Goal: Check status: Check status

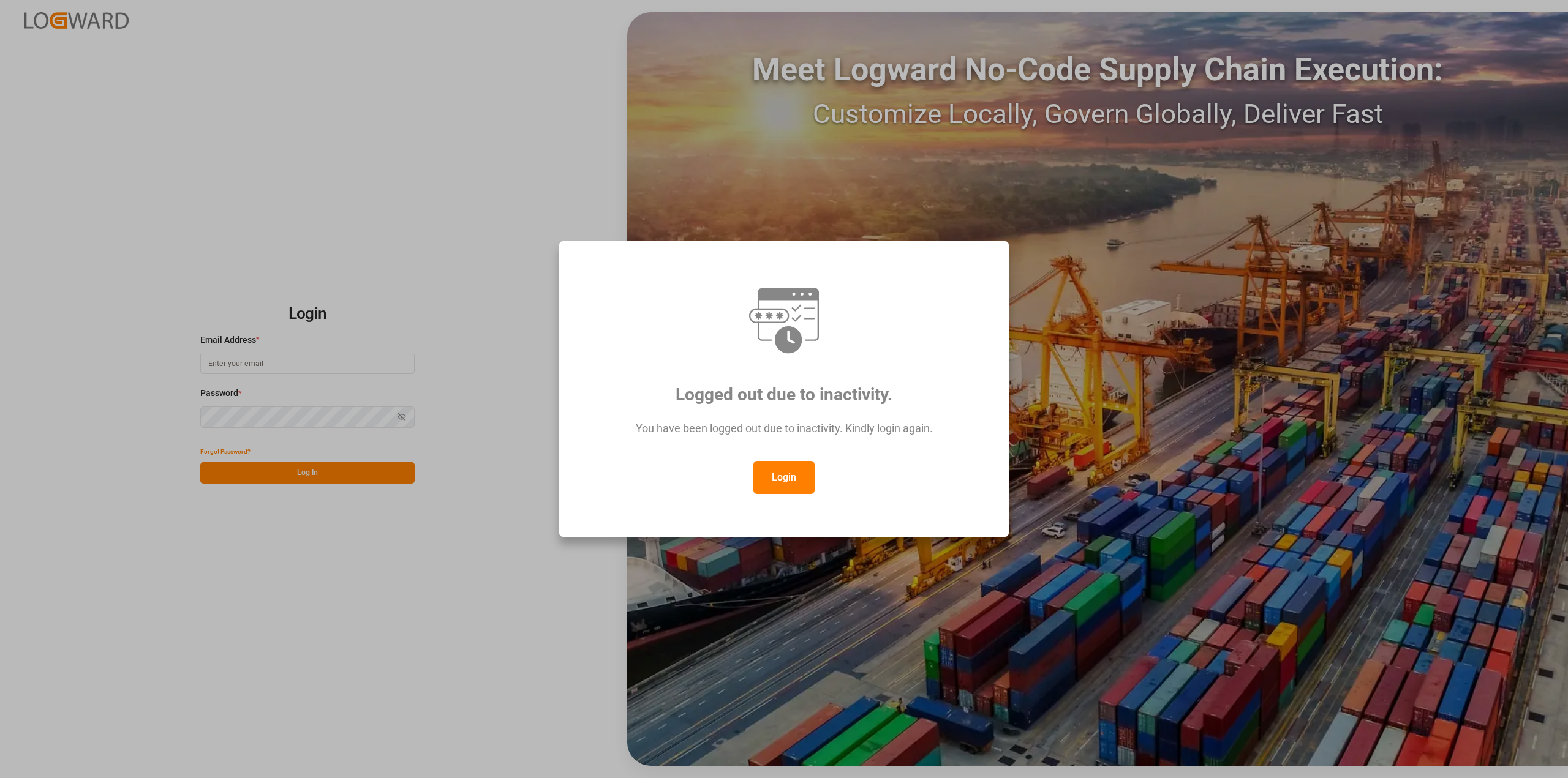
click at [781, 474] on button "Login" at bounding box center [784, 478] width 61 height 33
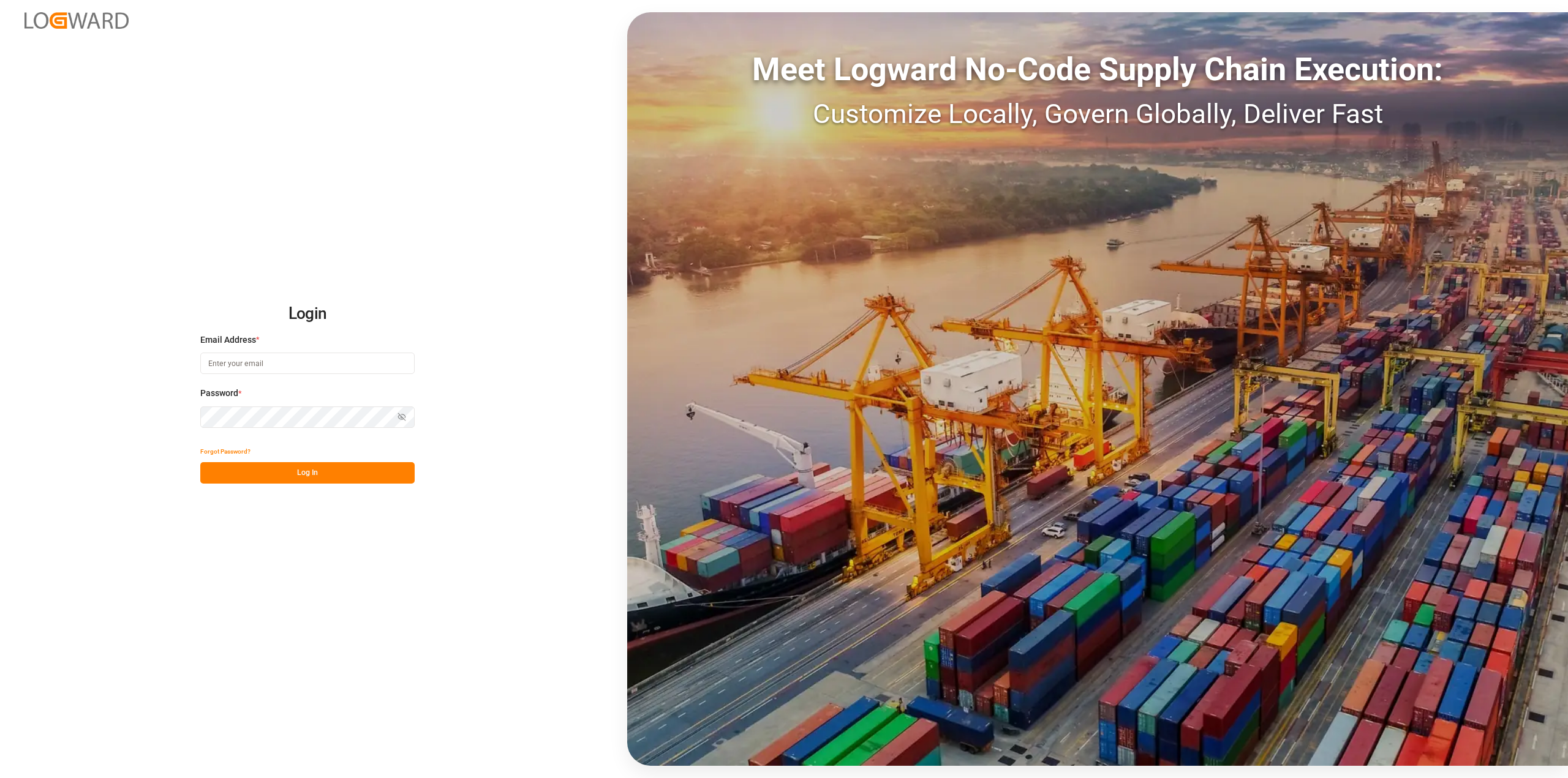
click at [216, 360] on input at bounding box center [308, 364] width 215 height 22
type input "marvin.kuetter@compo-expert.com"
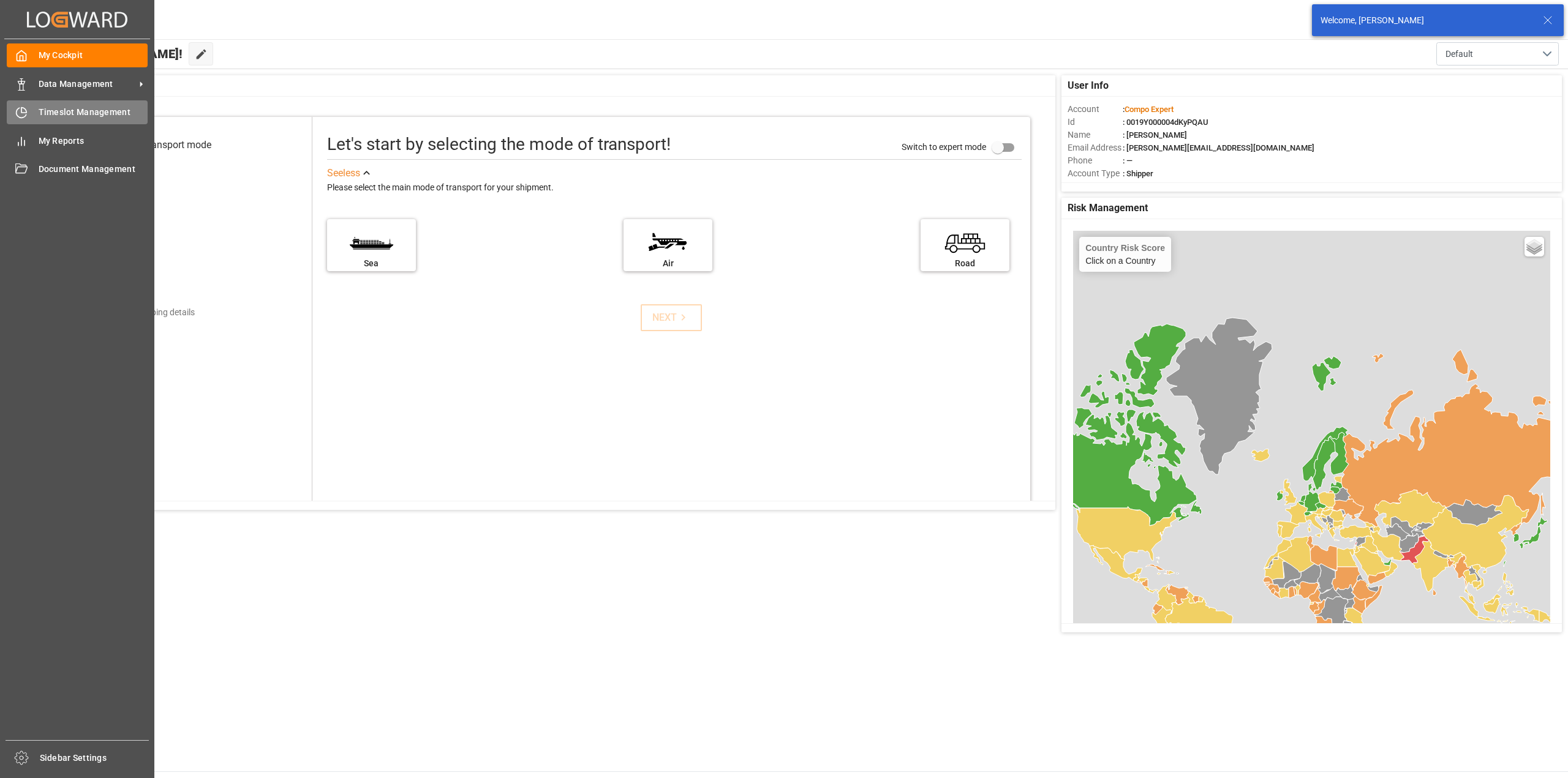
click at [33, 115] on div "Timeslot Management Timeslot Management" at bounding box center [77, 112] width 141 height 24
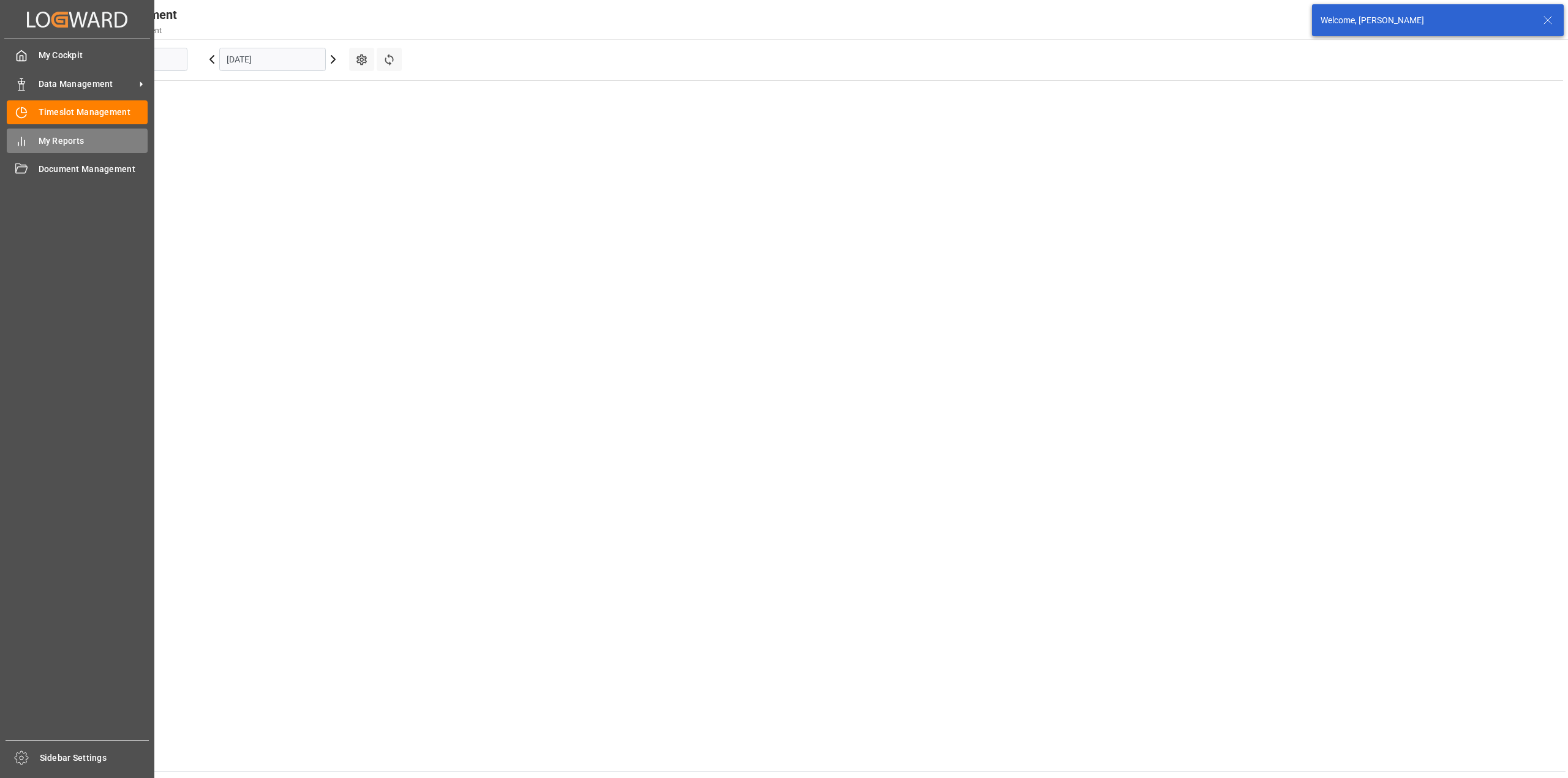
type input "Krefeld"
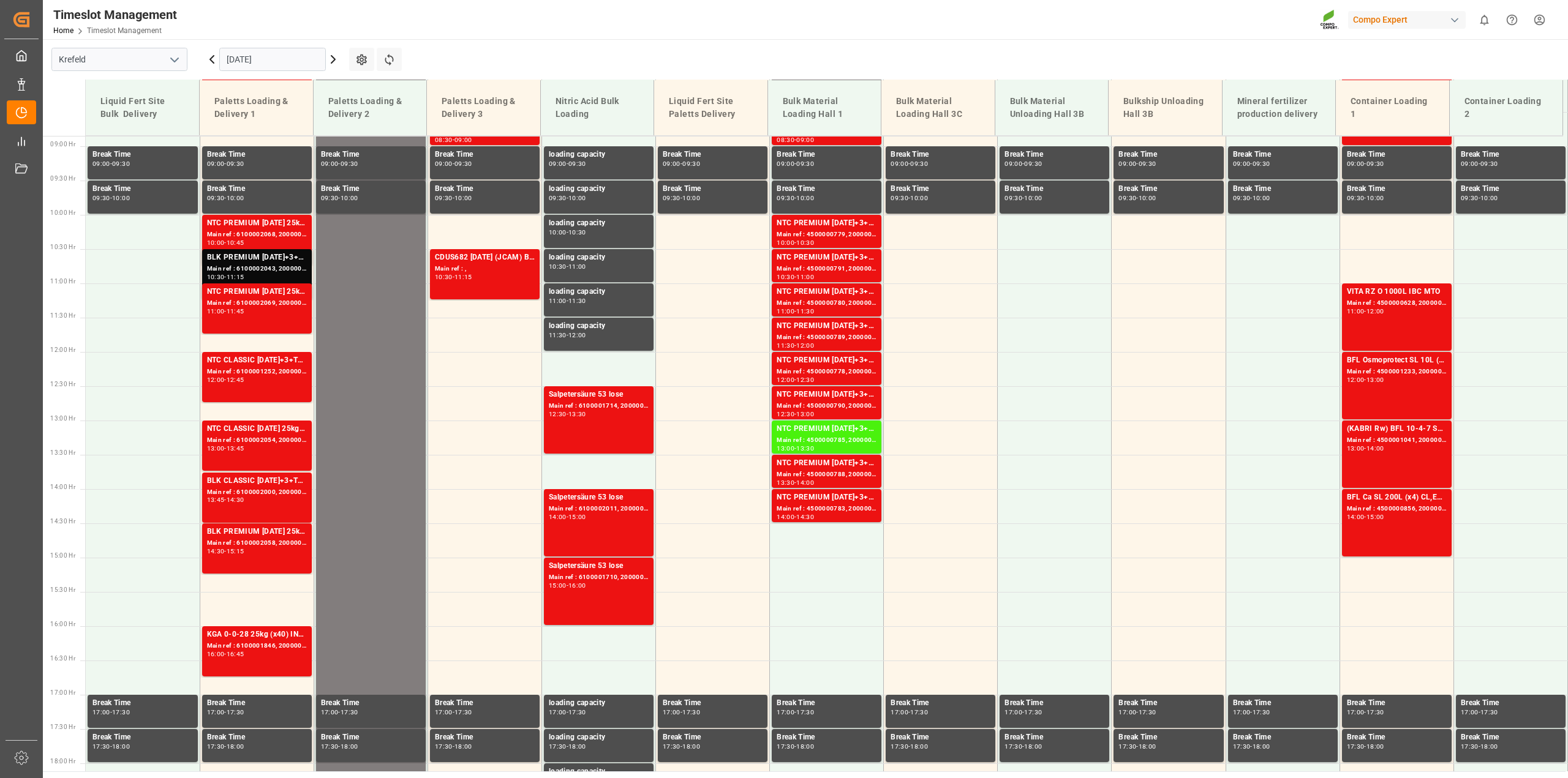
scroll to position [622, 0]
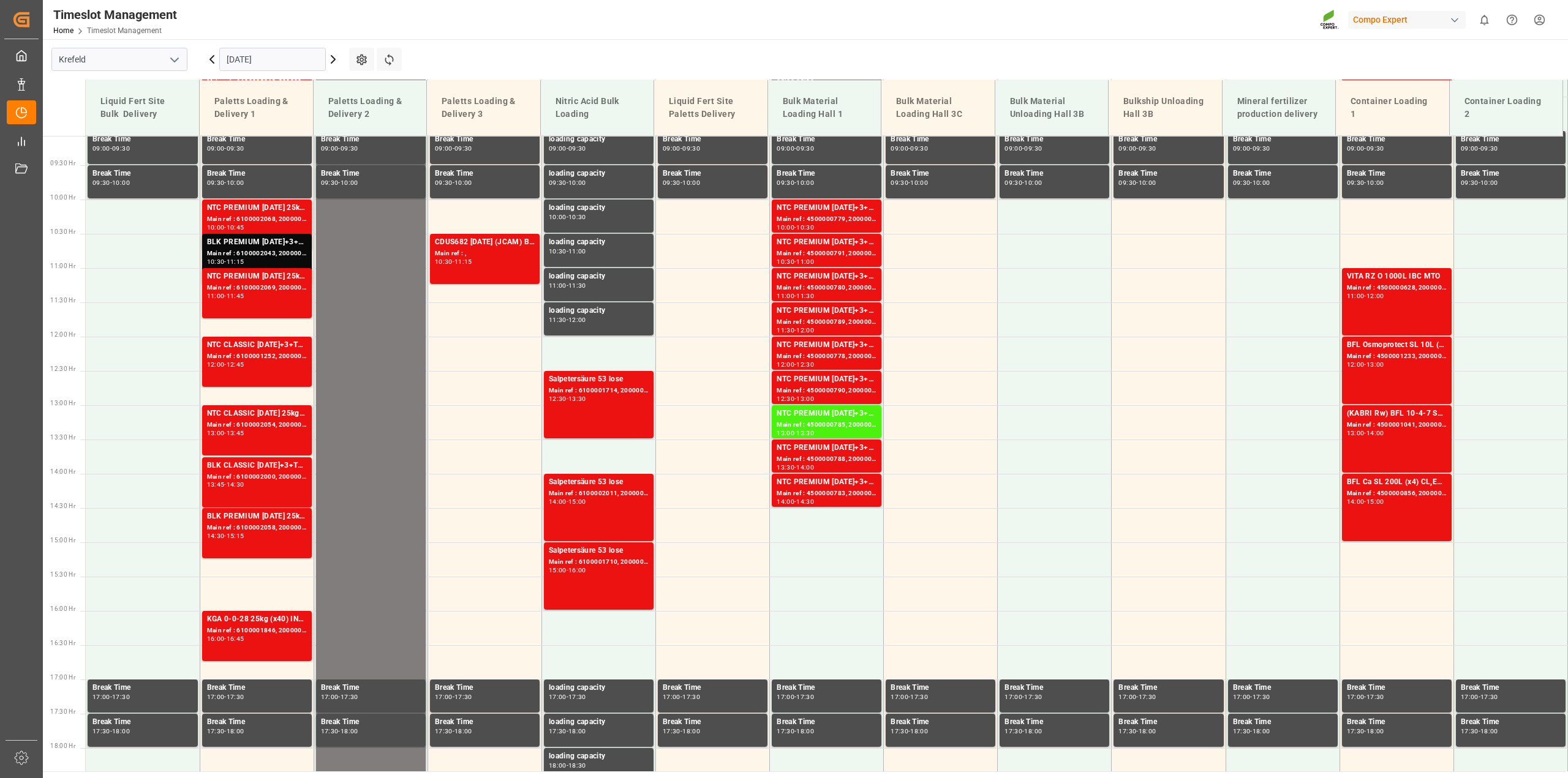
click at [254, 61] on input "17.09.2025" at bounding box center [272, 59] width 107 height 23
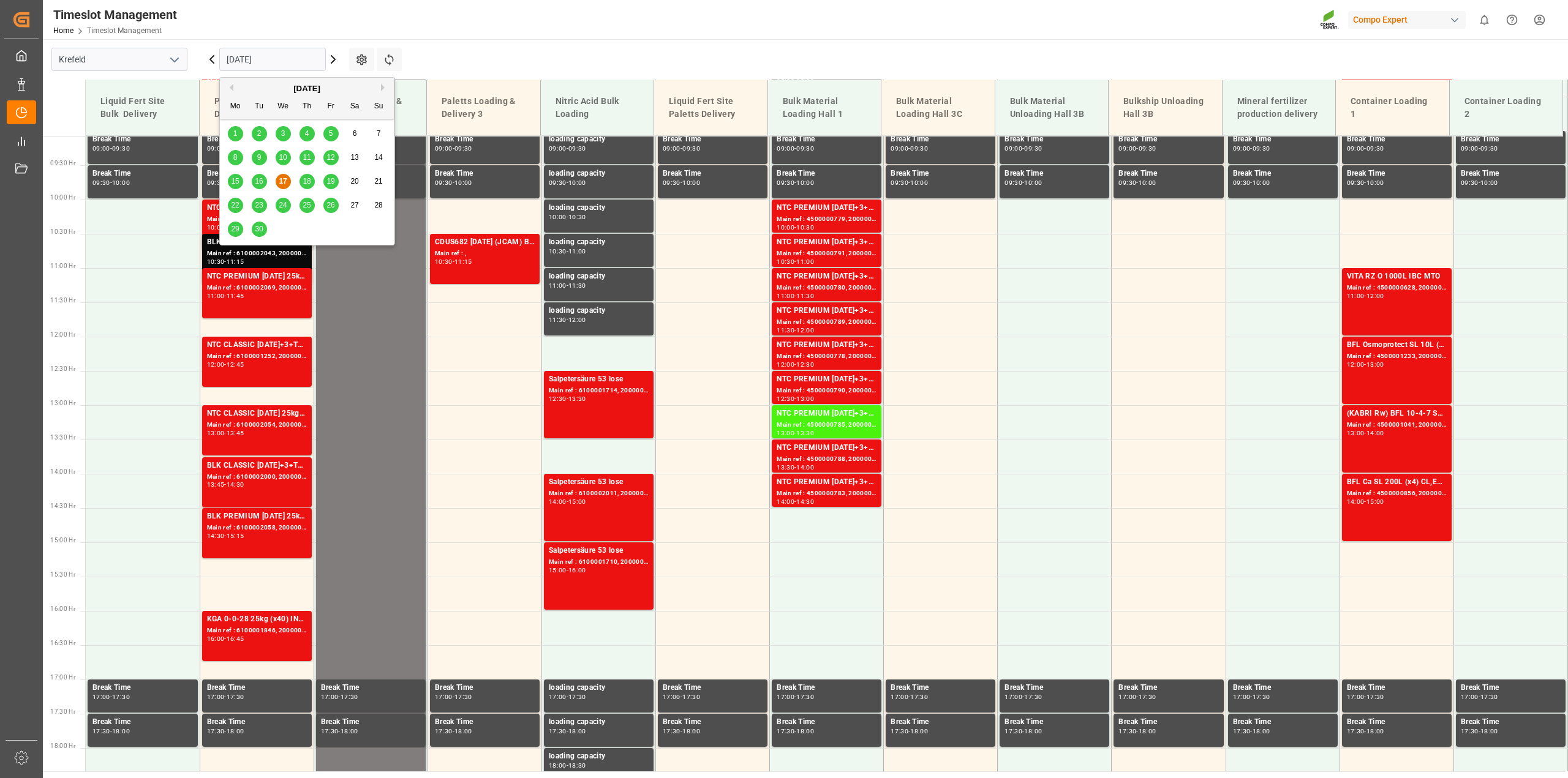
click at [311, 182] on div "18" at bounding box center [307, 181] width 15 height 15
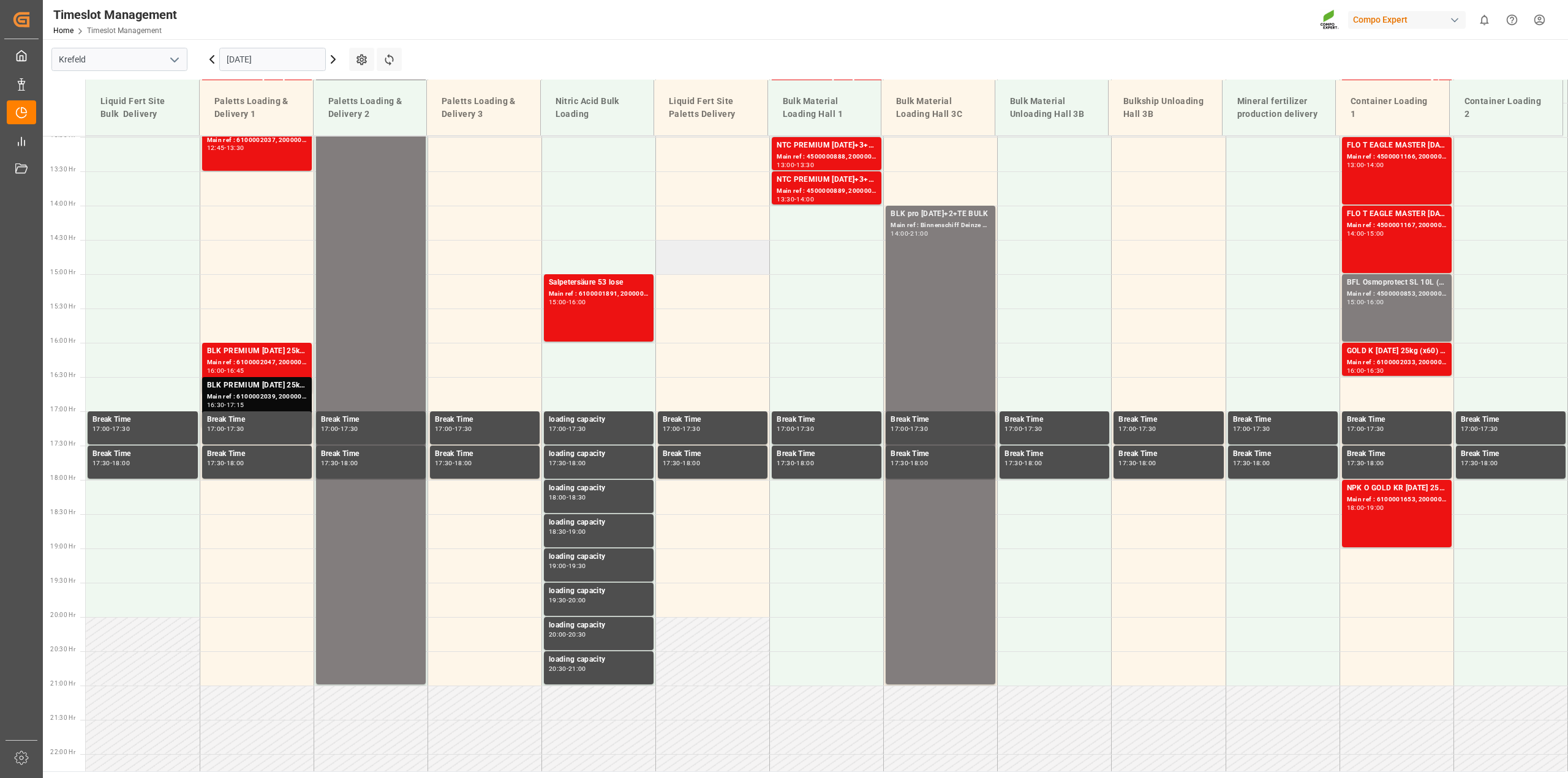
scroll to position [891, 0]
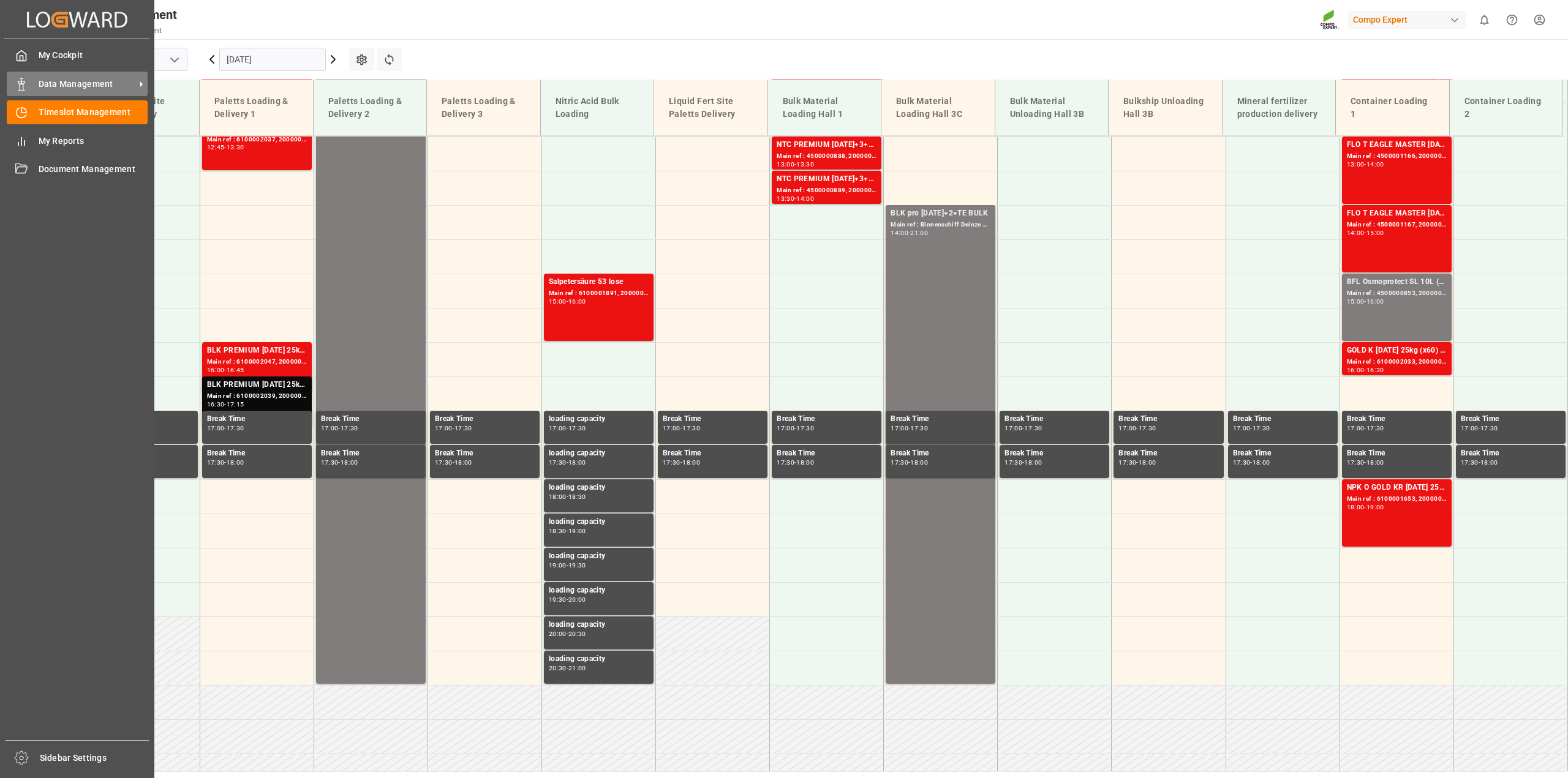
click at [18, 90] on icon at bounding box center [21, 84] width 12 height 12
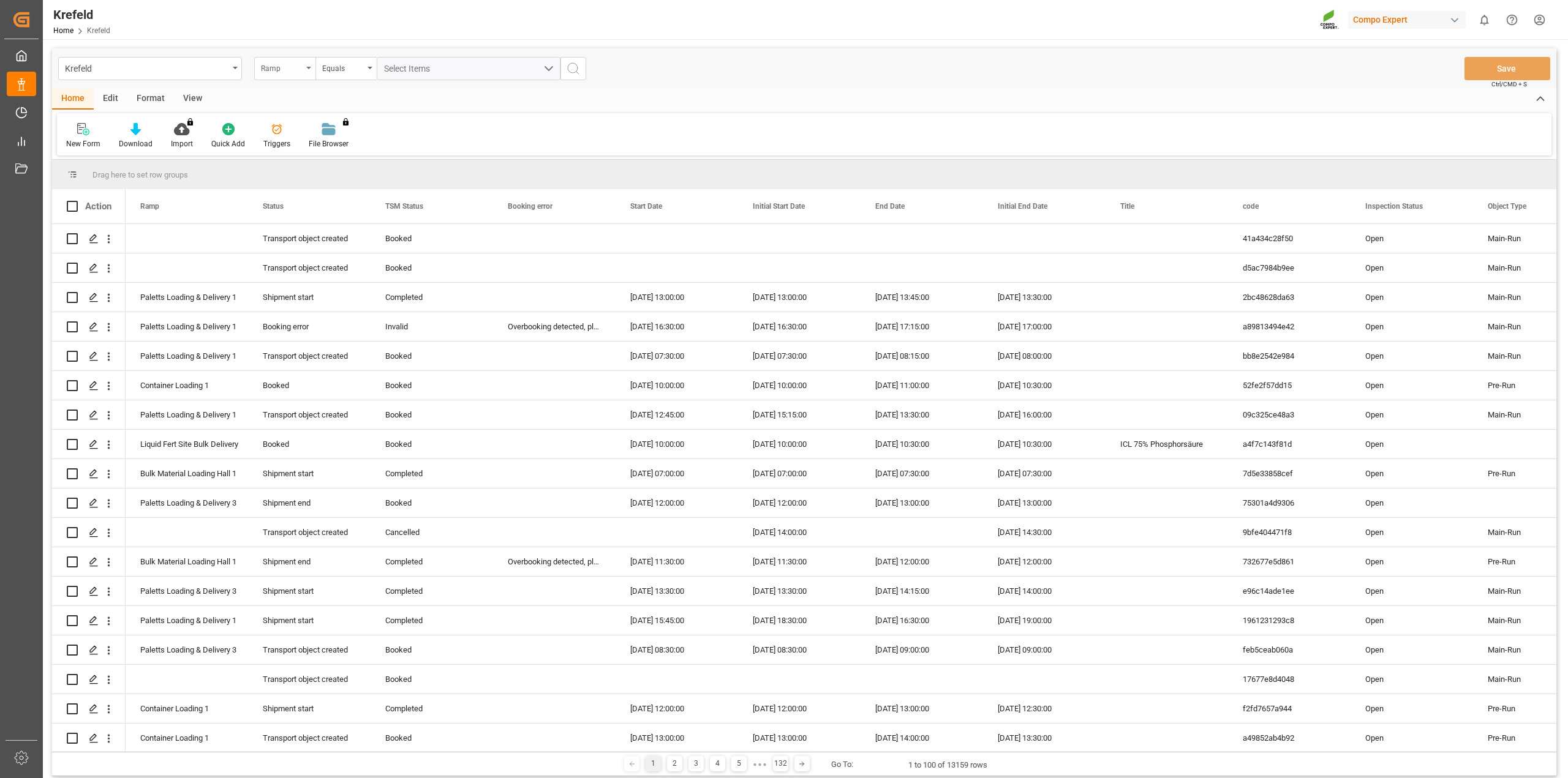
click at [288, 65] on div "Ramp" at bounding box center [282, 67] width 42 height 14
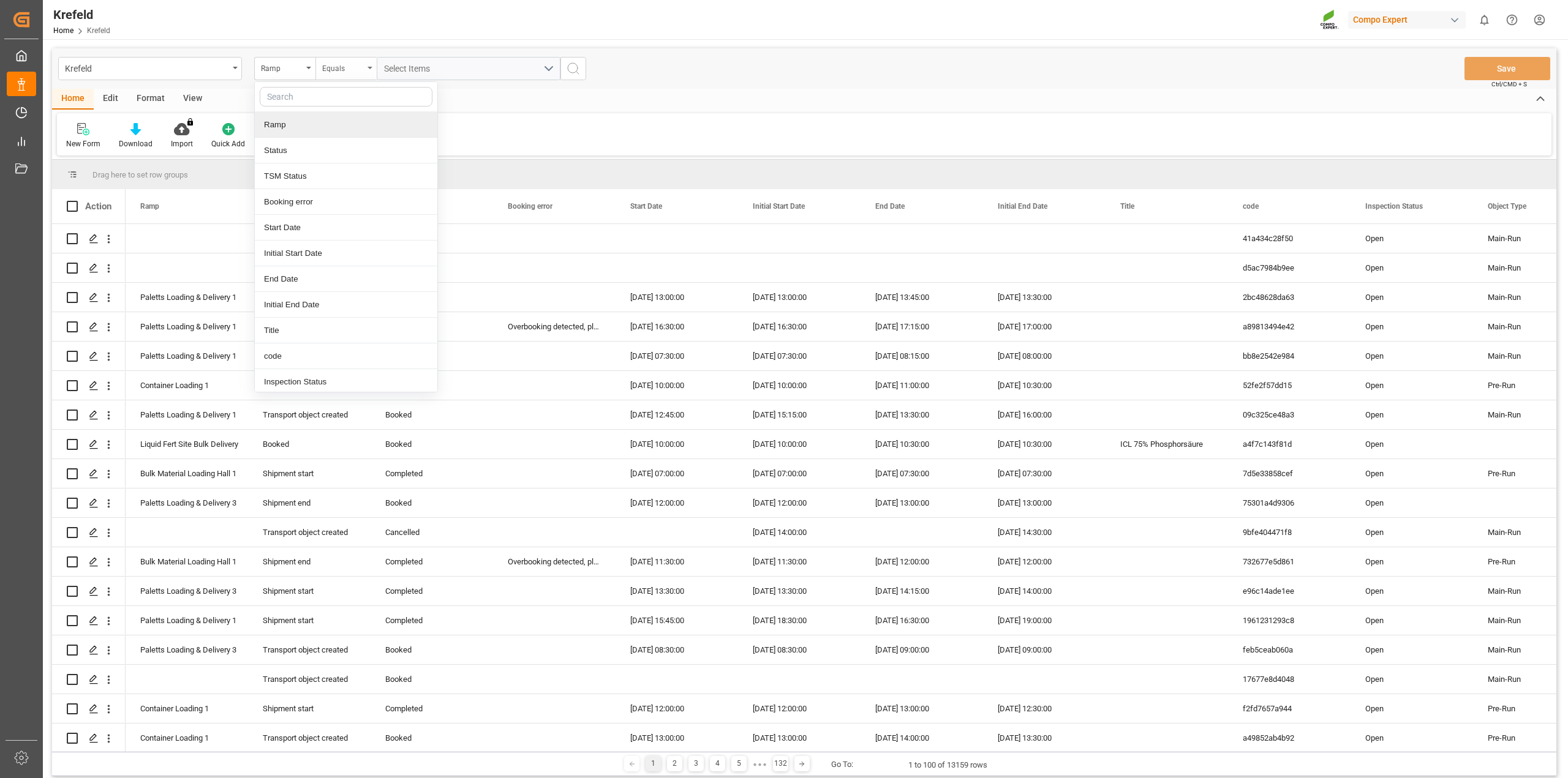
click at [355, 60] on div "Equals" at bounding box center [343, 67] width 42 height 14
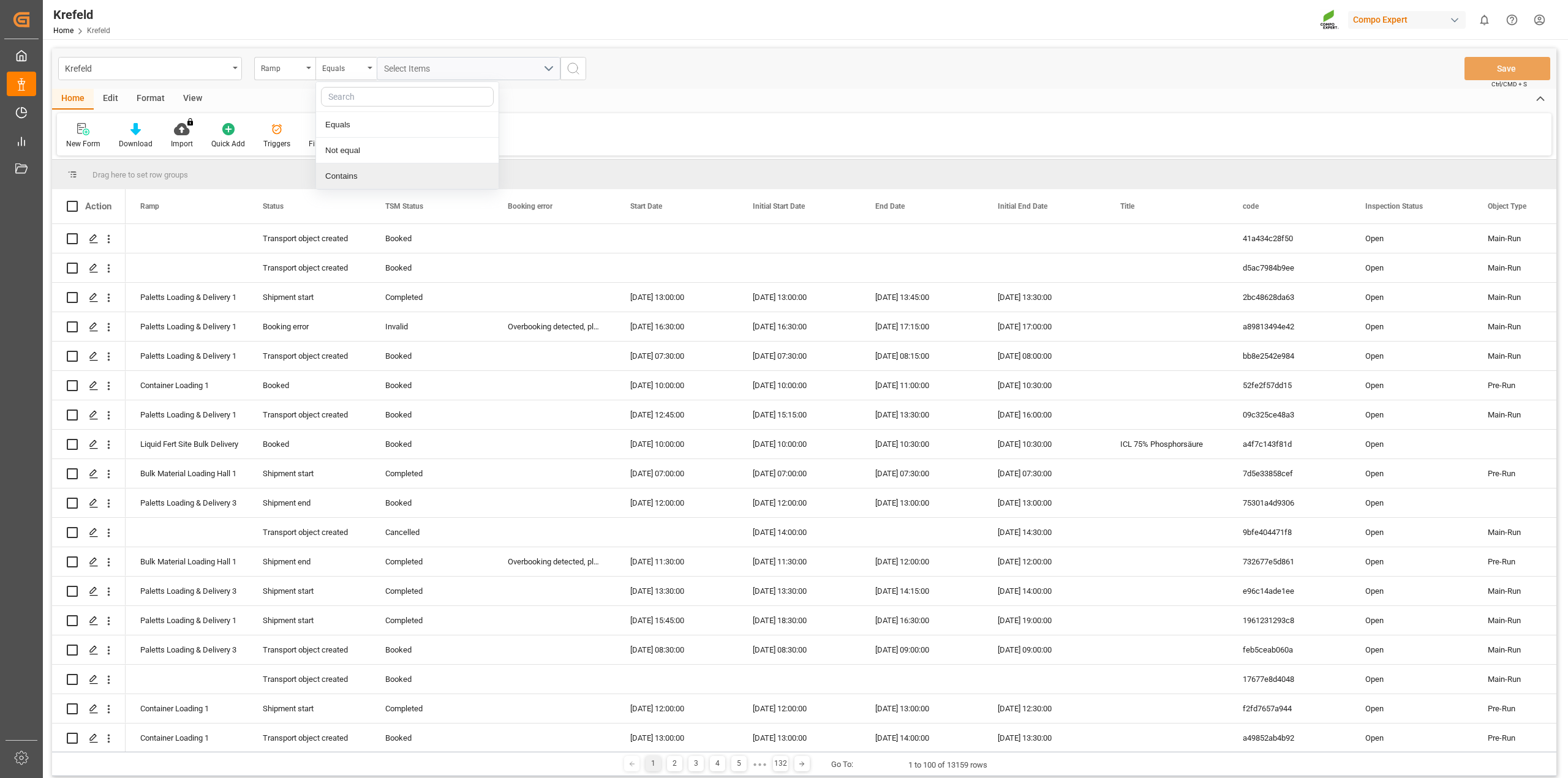
click at [371, 172] on div "Contains" at bounding box center [408, 176] width 183 height 26
click at [413, 81] on div "Krefeld Ramp Contains Select Items Save Ctrl/CMD + S" at bounding box center [804, 69] width 1505 height 41
click at [415, 73] on span "Select Items" at bounding box center [410, 68] width 52 height 10
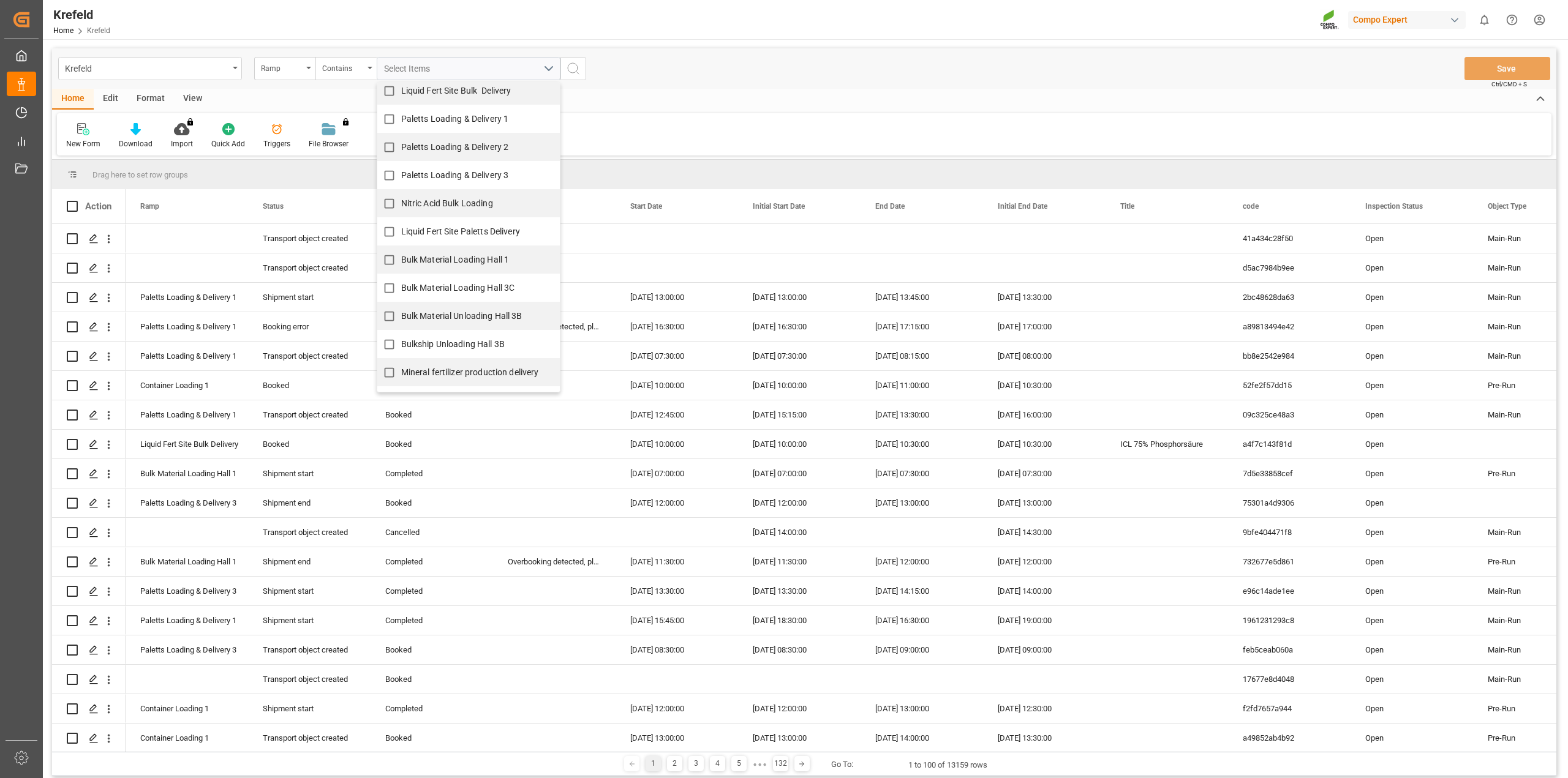
scroll to position [86, 0]
click at [455, 351] on span "Container Loading 1" at bounding box center [441, 349] width 79 height 10
click at [401, 351] on input "Container Loading 1" at bounding box center [389, 350] width 24 height 24
checkbox input "true"
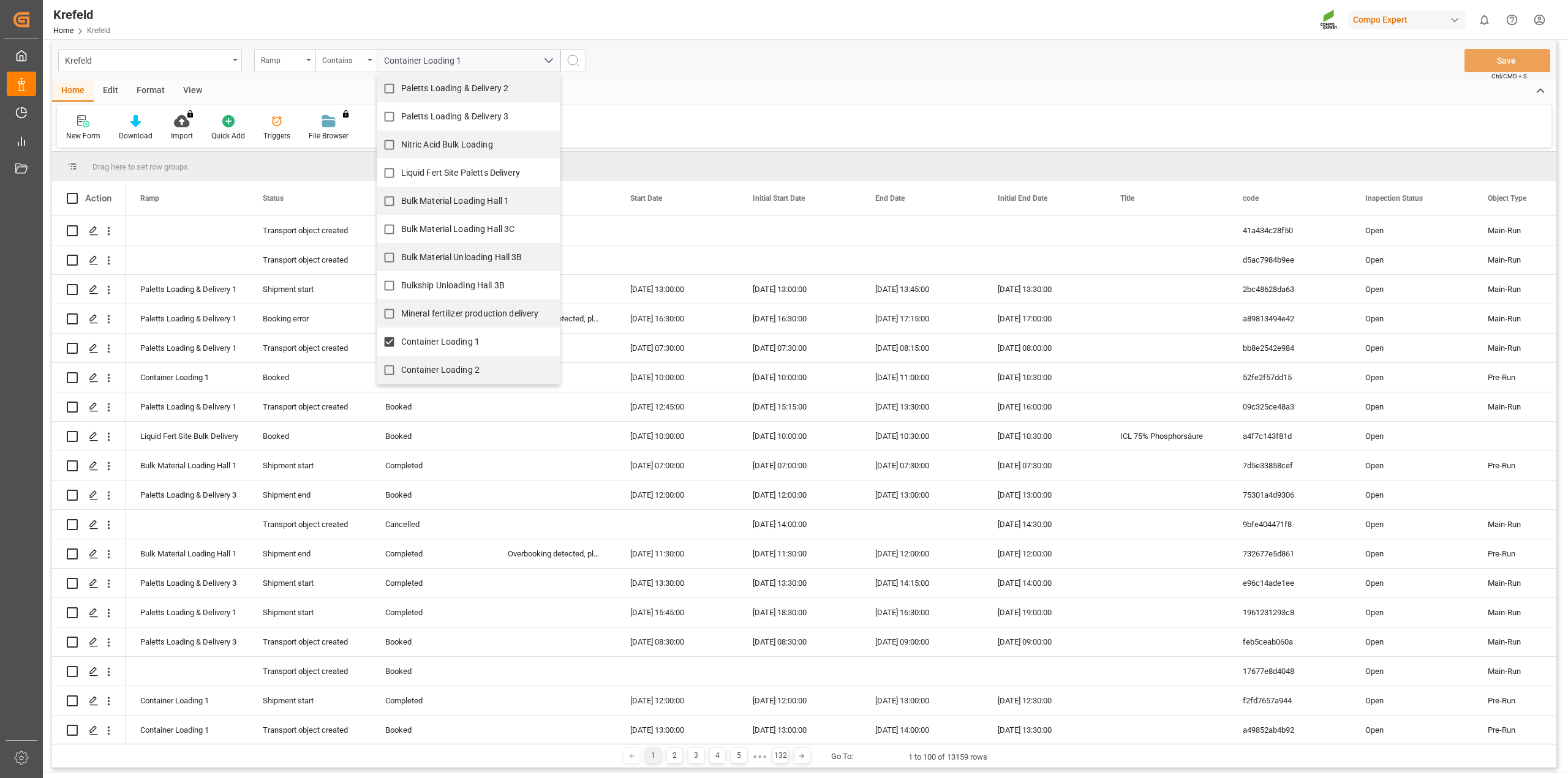
click at [448, 371] on span "Container Loading 2" at bounding box center [441, 369] width 79 height 10
click at [401, 371] on input "Container Loading 2" at bounding box center [389, 370] width 24 height 24
checkbox input "true"
click at [624, 130] on div "New Form Download Import You don't have permission for this feature. Contact ad…" at bounding box center [804, 126] width 1494 height 43
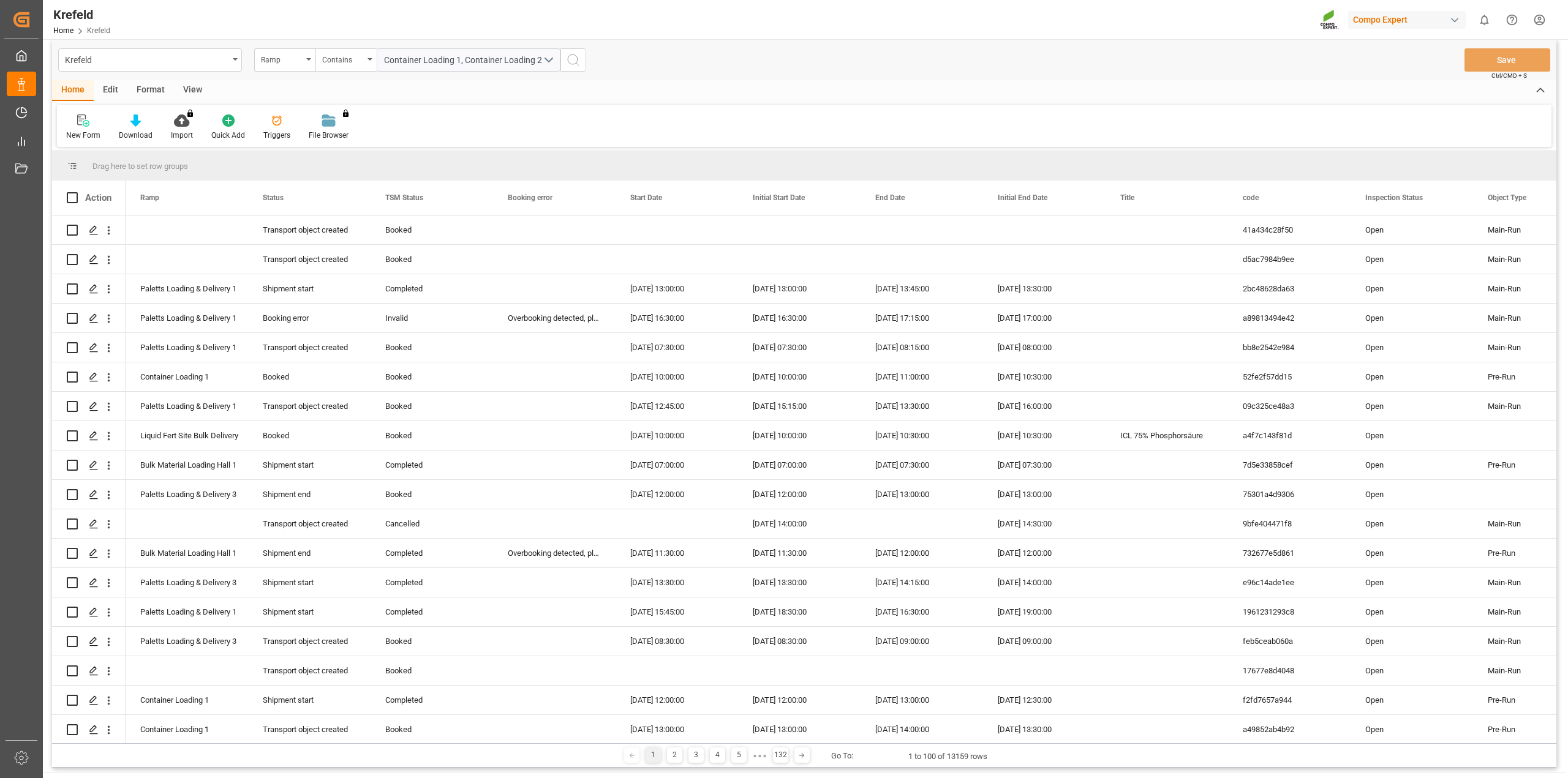
click at [580, 60] on icon "search button" at bounding box center [573, 60] width 15 height 15
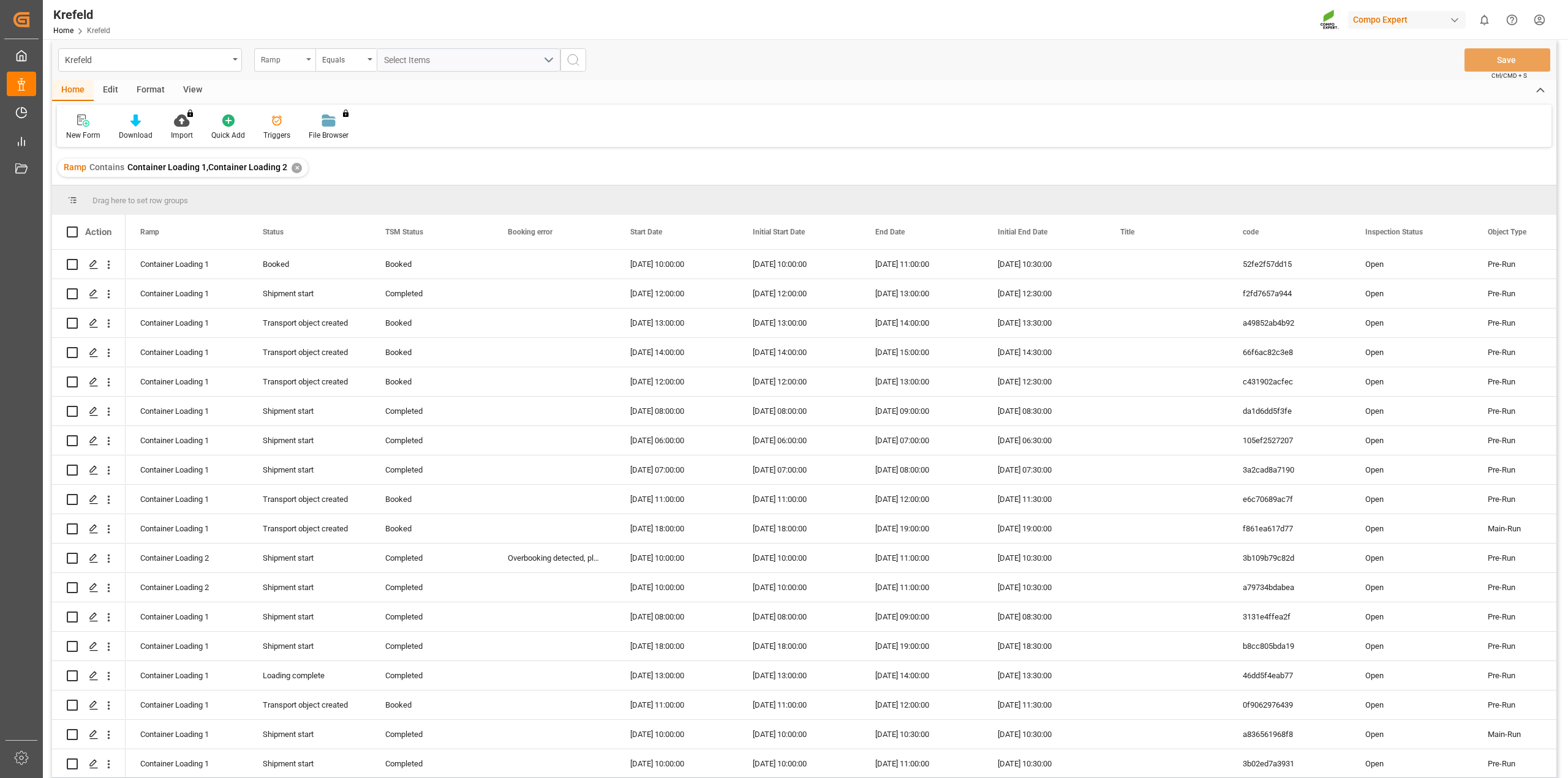
click at [288, 68] on div "Ramp" at bounding box center [284, 60] width 61 height 23
click at [312, 222] on div "Start Date" at bounding box center [346, 219] width 183 height 26
click at [413, 51] on input "text" at bounding box center [468, 60] width 183 height 23
click at [463, 183] on span "18" at bounding box center [464, 182] width 8 height 9
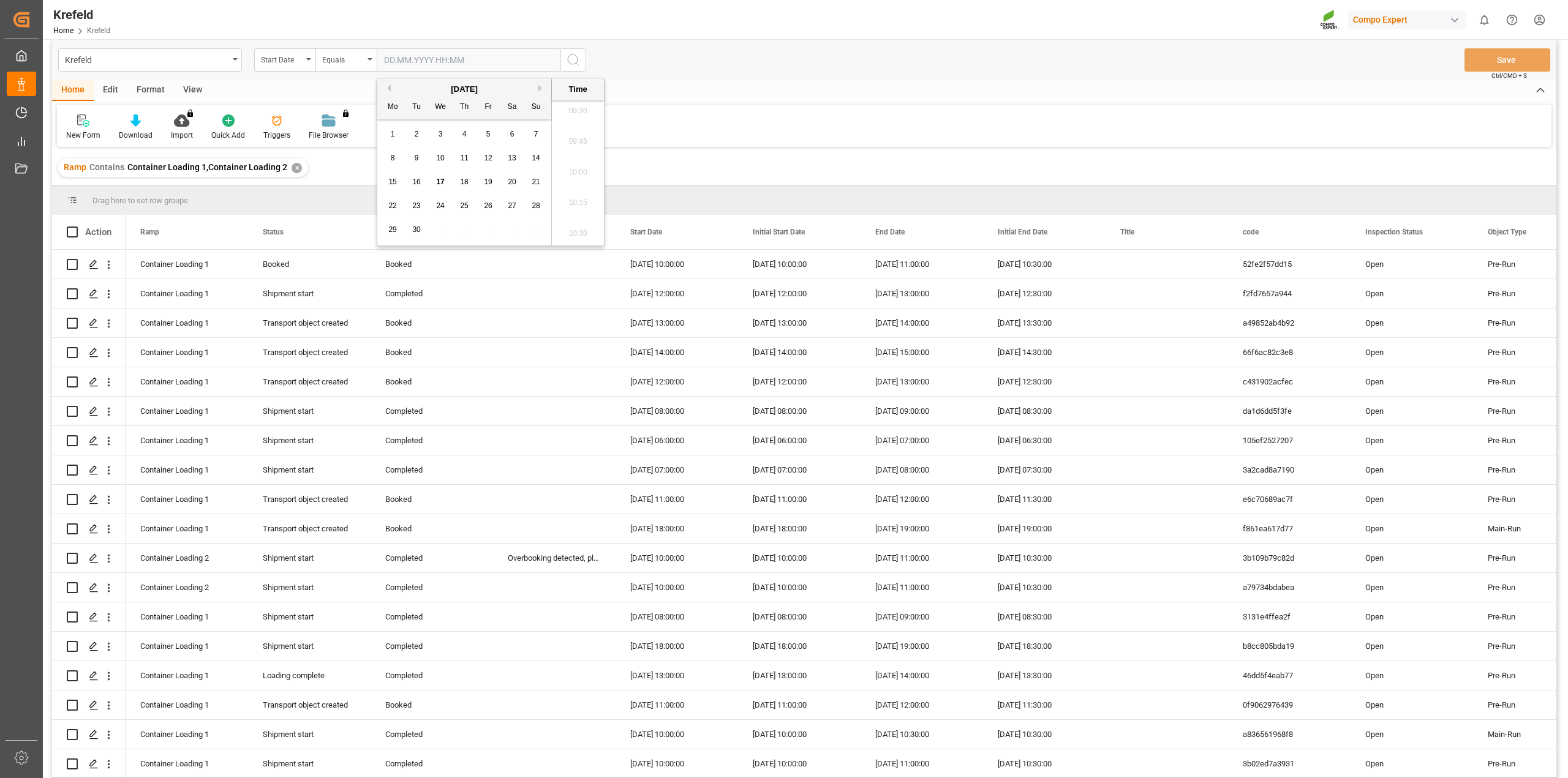
type input "[DATE] 00:00"
click at [571, 56] on icon "search button" at bounding box center [573, 60] width 15 height 15
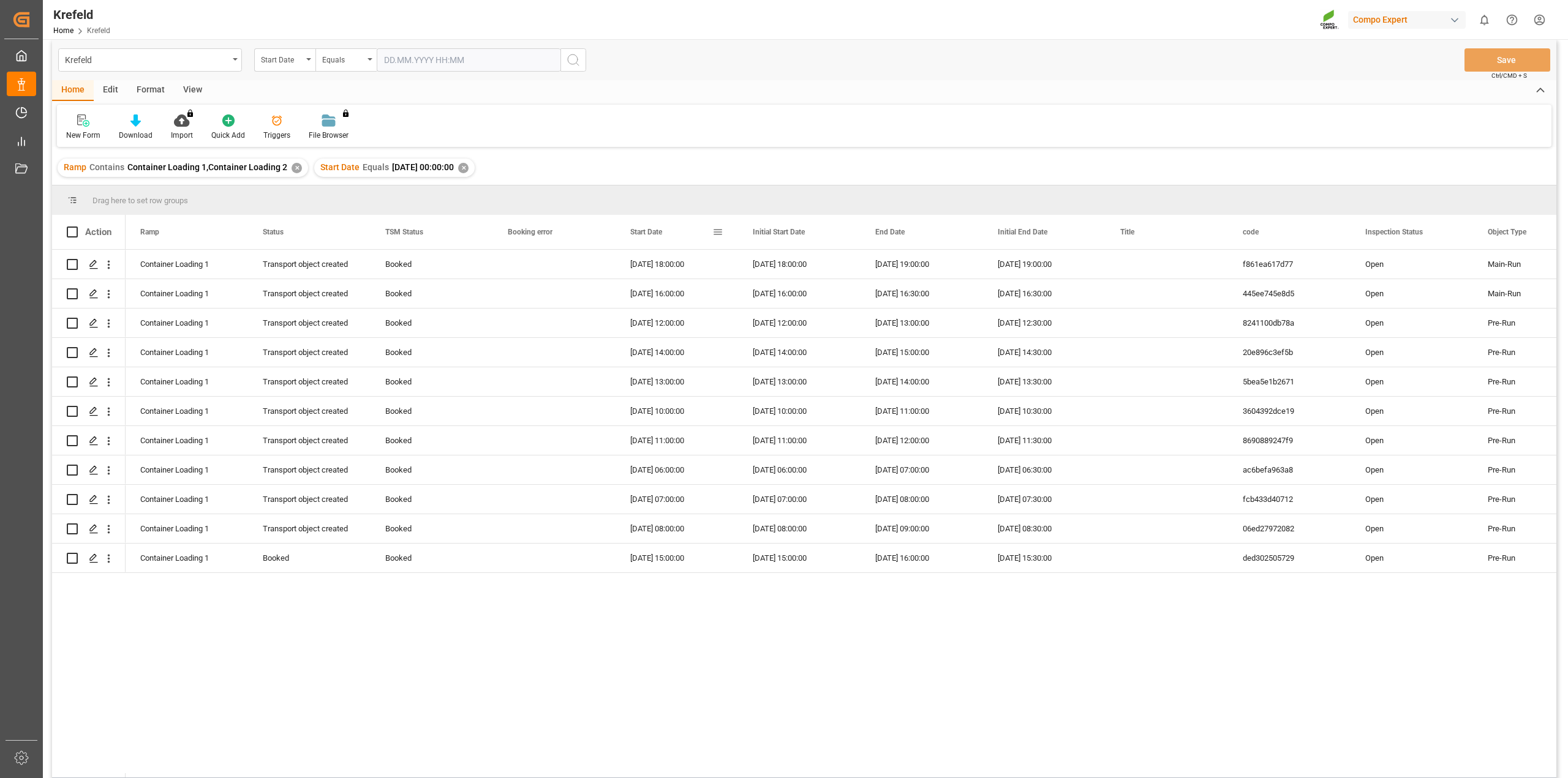
click at [639, 234] on span "Start Date" at bounding box center [646, 232] width 32 height 9
click at [786, 274] on div "[DATE] 06:00:00" at bounding box center [799, 264] width 123 height 29
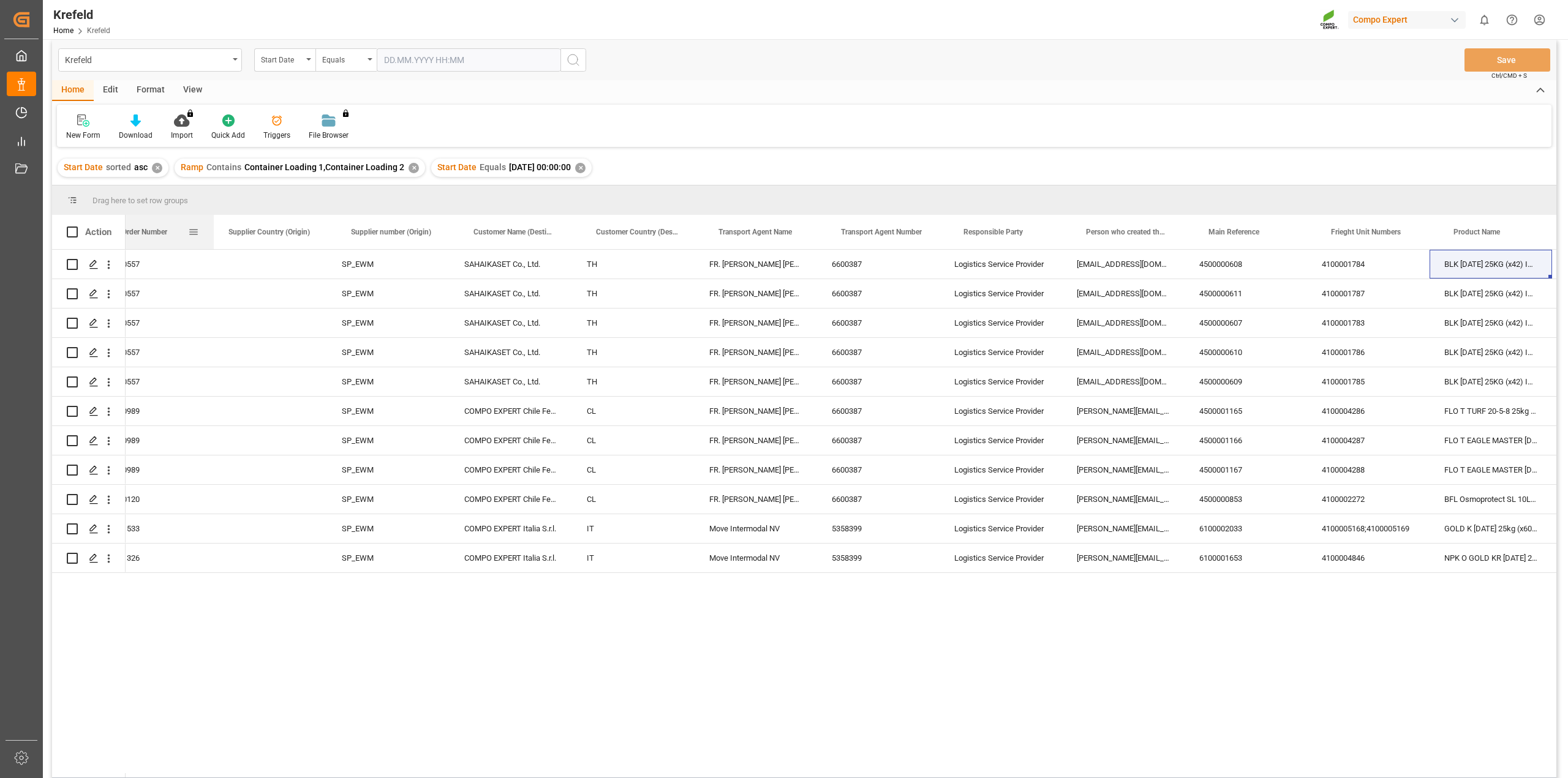
scroll to position [0, 2104]
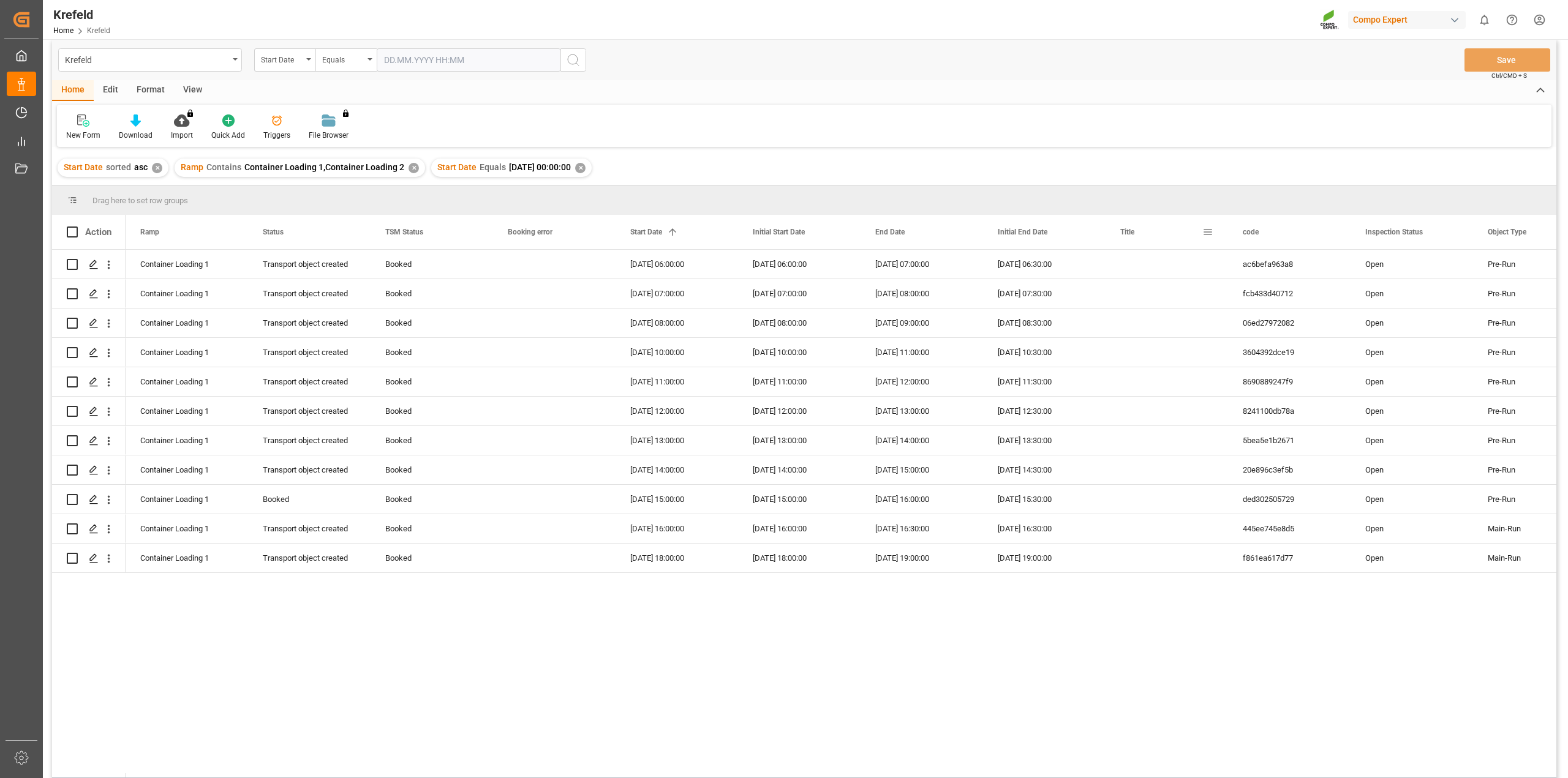
drag, startPoint x: 1224, startPoint y: 239, endPoint x: 1156, endPoint y: 222, distance: 70.1
click at [583, 277] on div "Press SPACE to select this row." at bounding box center [554, 264] width 123 height 29
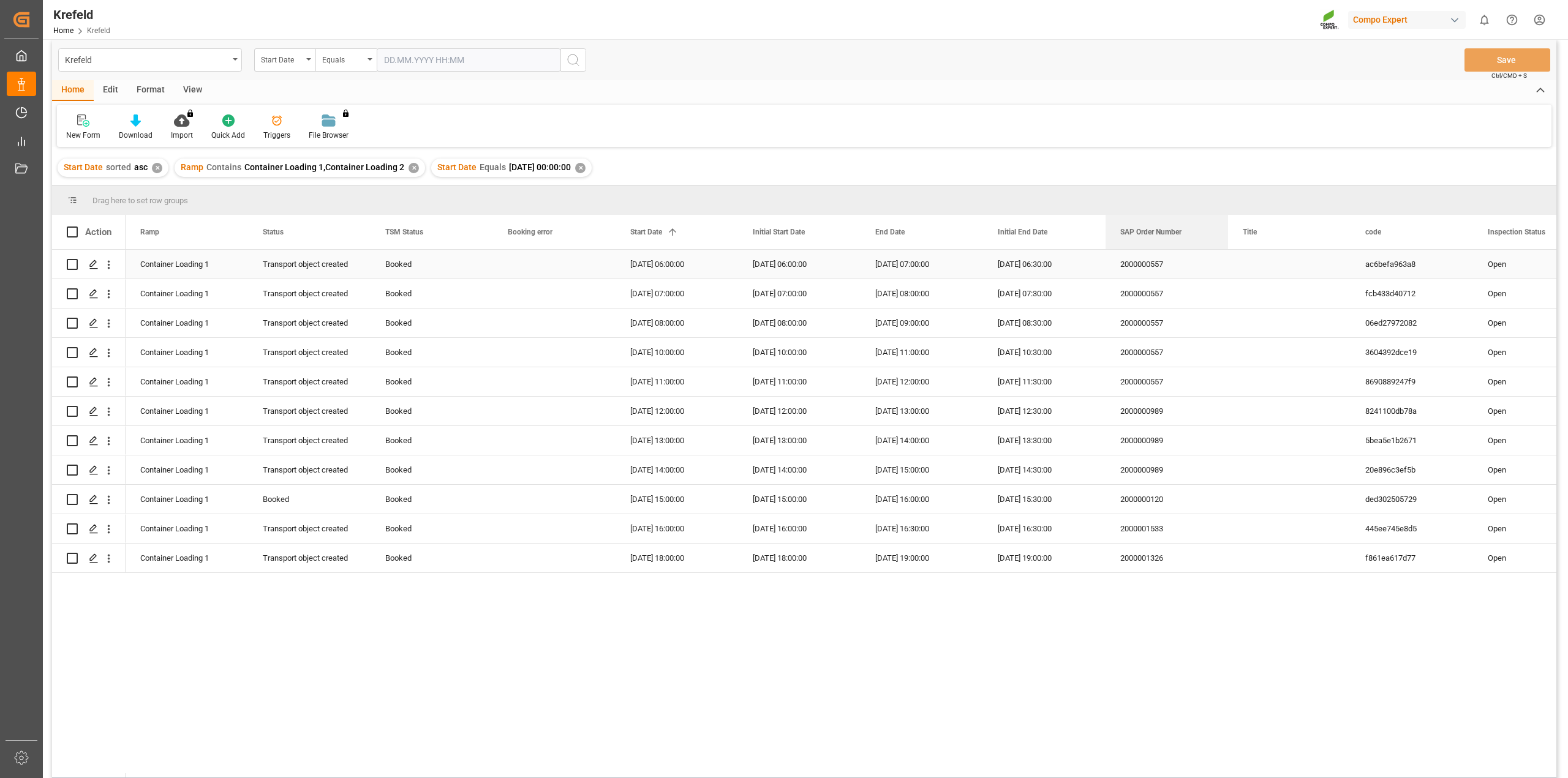
drag, startPoint x: 1106, startPoint y: 230, endPoint x: 1227, endPoint y: 266, distance: 126.2
click at [1227, 266] on div "Action Object Type Inspection Status code 1" at bounding box center [804, 496] width 1505 height 563
click at [1138, 265] on div "2000000557" at bounding box center [1167, 264] width 123 height 29
click at [1158, 411] on div "2000000989" at bounding box center [1167, 411] width 123 height 29
click at [1161, 501] on div "2000000120" at bounding box center [1167, 499] width 123 height 29
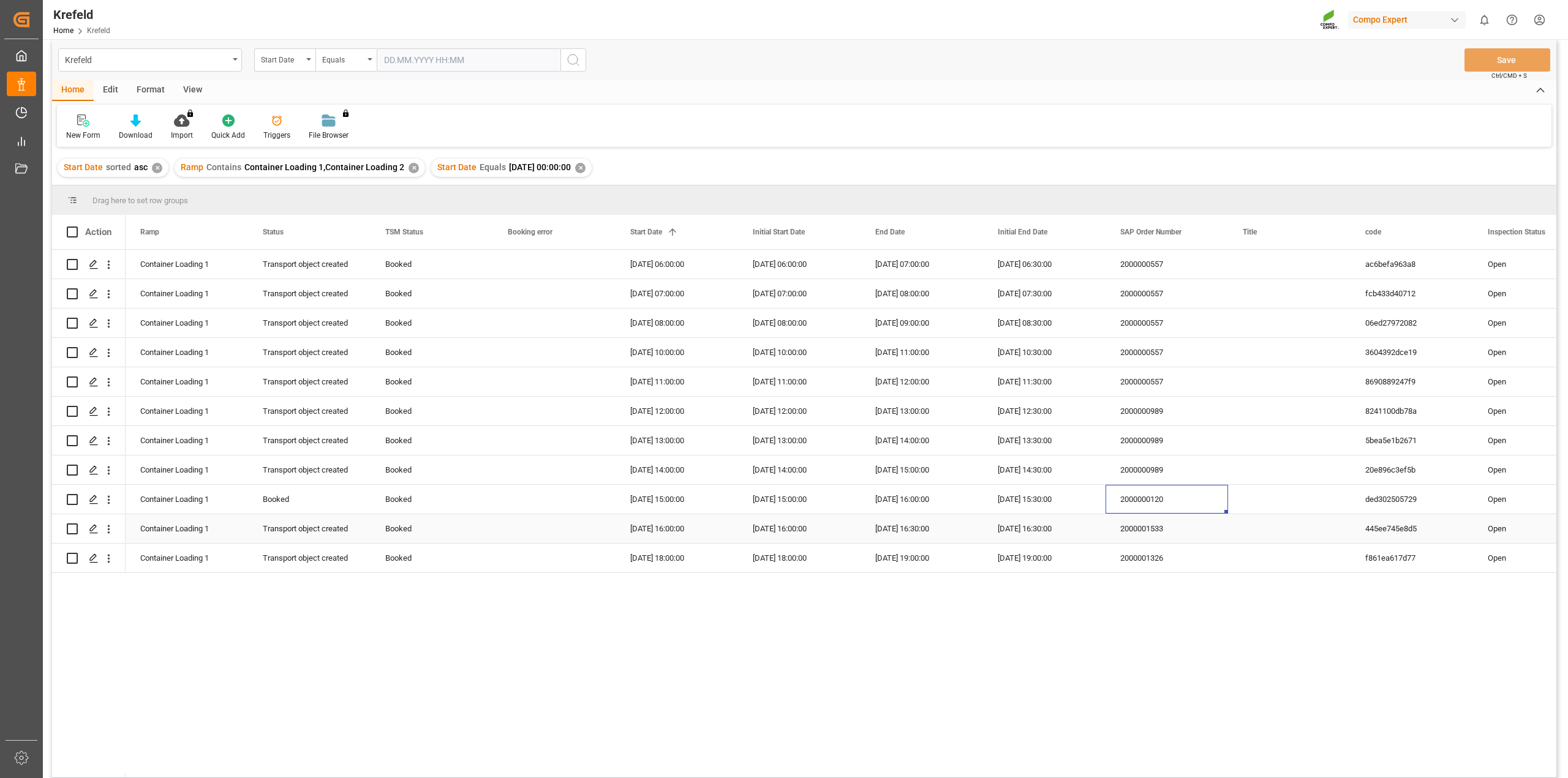
click at [1151, 531] on div "2000001533" at bounding box center [1167, 529] width 123 height 29
click at [1133, 555] on div "2000001326" at bounding box center [1167, 558] width 123 height 29
click at [1167, 418] on div "2000000989" at bounding box center [1167, 411] width 123 height 29
click at [912, 438] on div "[DATE] 14:00:00" at bounding box center [922, 440] width 123 height 29
click at [685, 467] on div "[DATE] 14:00:00" at bounding box center [677, 470] width 123 height 29
